Goal: Information Seeking & Learning: Learn about a topic

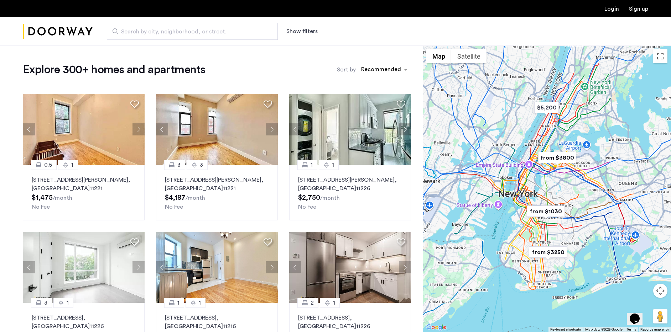
click at [306, 30] on button "Show filters" at bounding box center [301, 31] width 31 height 9
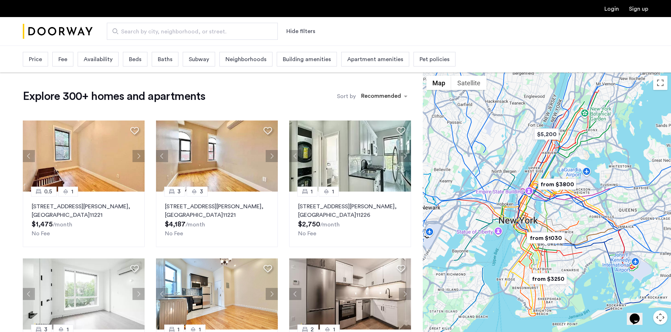
click at [135, 63] on span "Beds" at bounding box center [135, 59] width 12 height 9
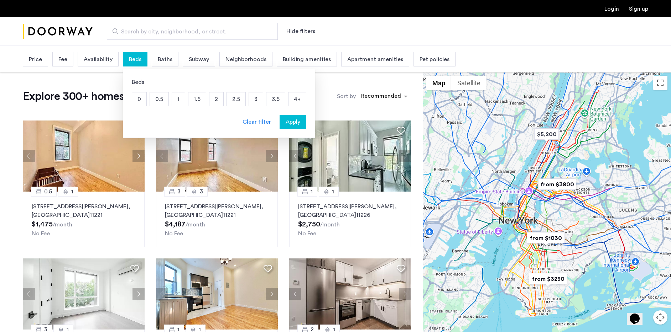
click at [214, 101] on p "2" at bounding box center [216, 100] width 14 height 14
click at [295, 129] on button "Apply" at bounding box center [292, 122] width 27 height 14
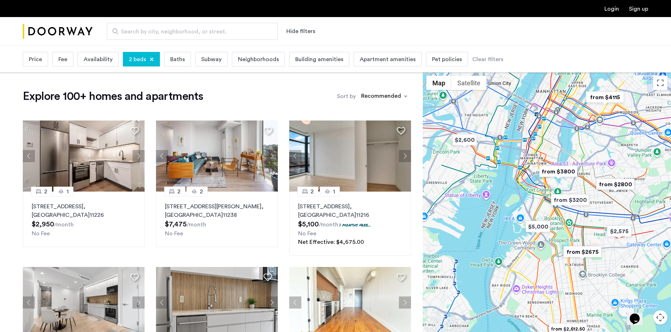
click at [36, 61] on span "Price" at bounding box center [35, 59] width 13 height 9
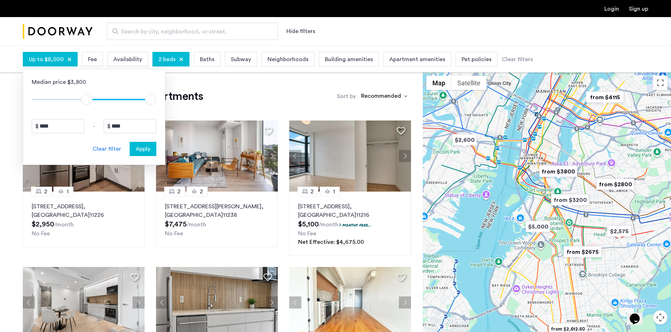
type input "****"
drag, startPoint x: 36, startPoint y: 100, endPoint x: 88, endPoint y: 100, distance: 52.3
click at [88, 100] on span "ngx-slider" at bounding box center [88, 99] width 11 height 11
type input "****"
drag, startPoint x: 148, startPoint y: 100, endPoint x: 104, endPoint y: 100, distance: 44.5
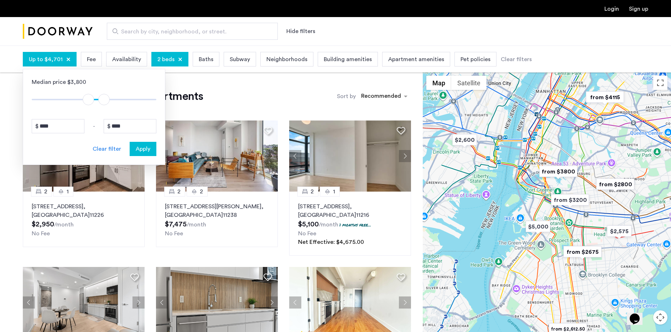
click at [104, 100] on span "ngx-slider-max" at bounding box center [103, 99] width 11 height 11
click at [143, 149] on span "Apply" at bounding box center [143, 149] width 15 height 9
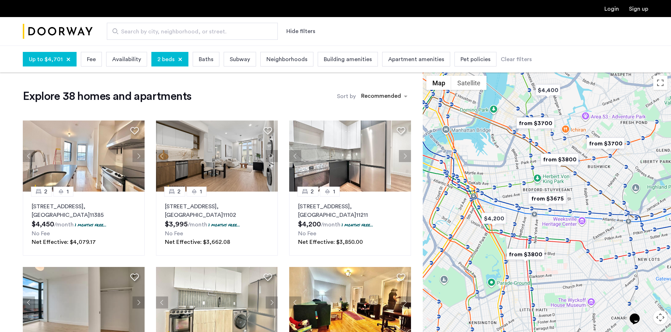
drag, startPoint x: 524, startPoint y: 294, endPoint x: 510, endPoint y: 220, distance: 75.7
click at [510, 220] on div at bounding box center [546, 215] width 248 height 287
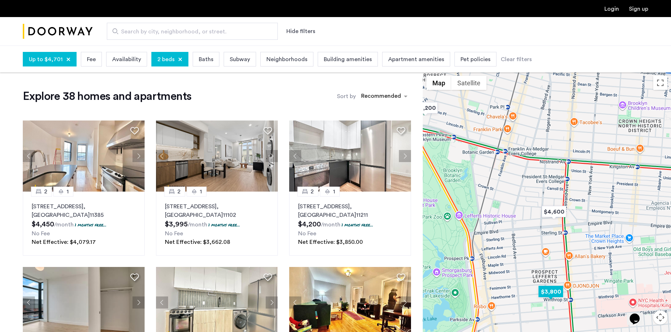
click at [555, 292] on img "$3,800" at bounding box center [550, 292] width 30 height 16
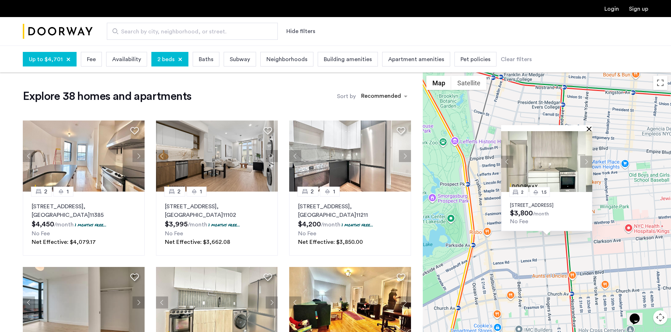
click at [588, 126] on button "Close" at bounding box center [590, 128] width 5 height 5
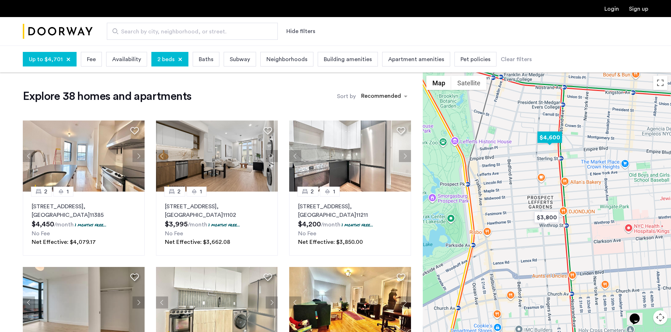
click at [555, 136] on img "$4,600" at bounding box center [549, 138] width 30 height 16
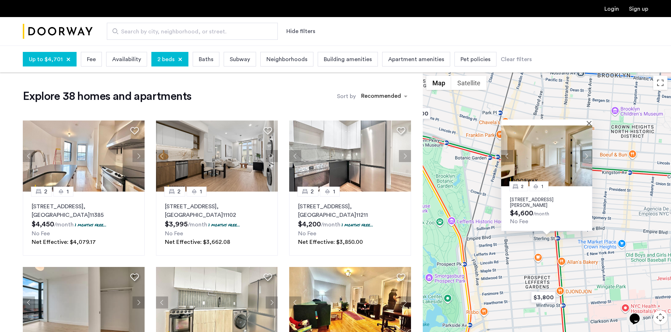
click at [587, 157] on button "Next apartment" at bounding box center [586, 156] width 12 height 12
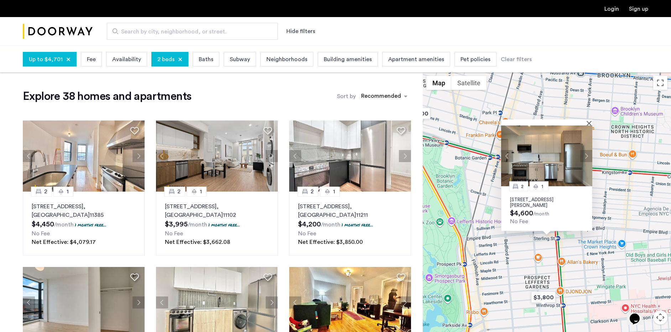
click at [587, 157] on button "Next apartment" at bounding box center [586, 156] width 12 height 12
click at [534, 200] on p "268 Sullivan Place, Unit 6D, Brooklyn, NY 11225" at bounding box center [546, 202] width 73 height 11
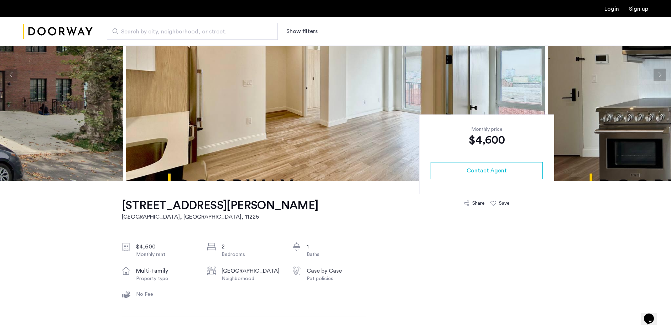
scroll to position [77, 0]
